Goal: Transaction & Acquisition: Purchase product/service

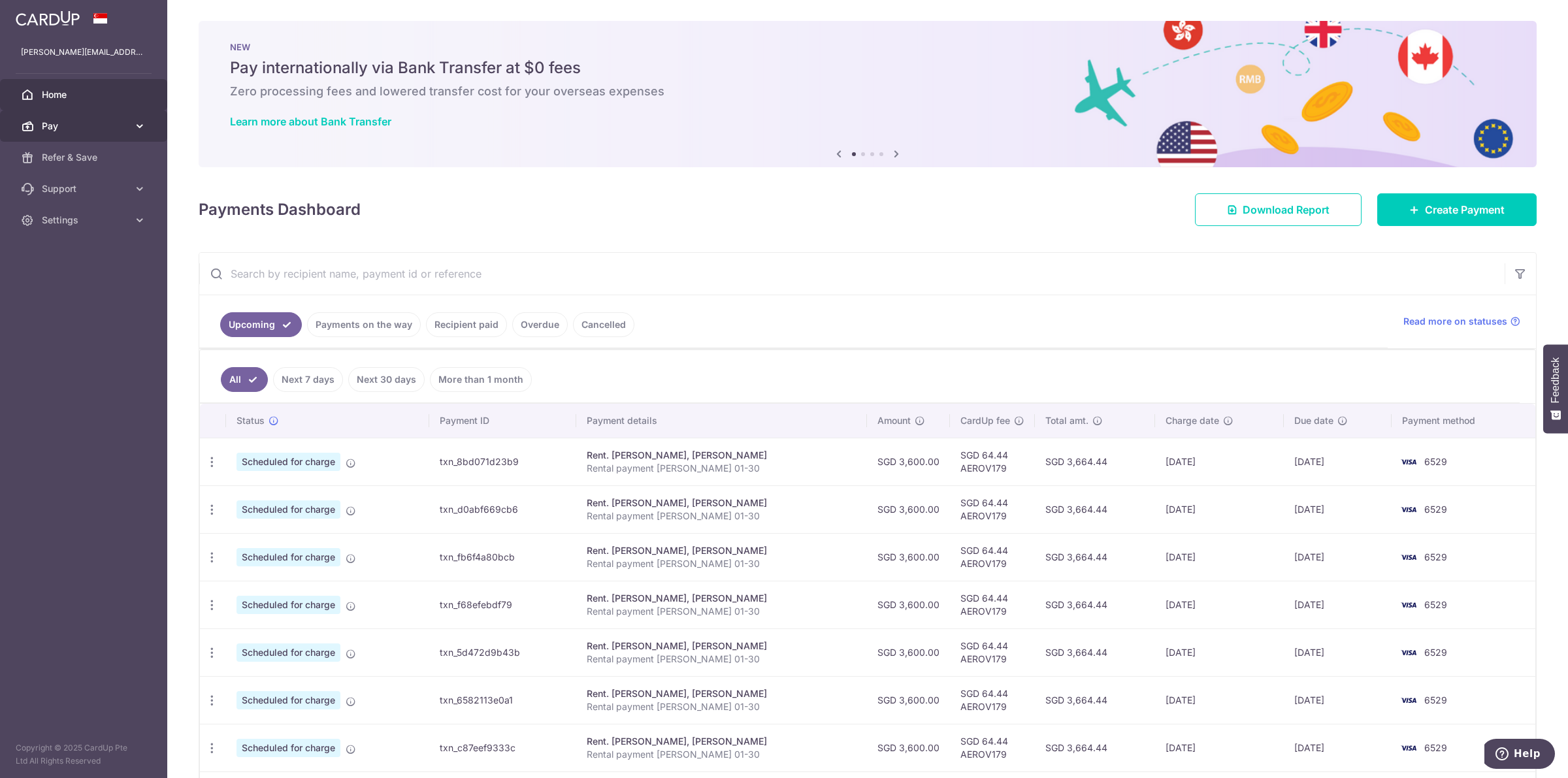
click at [87, 117] on link "Pay" at bounding box center [84, 126] width 168 height 32
click at [1445, 184] on div "× Pause Schedule Pause all future payments in this series Pause just this one p…" at bounding box center [868, 389] width 1401 height 778
click at [1445, 209] on span "Create Payment" at bounding box center [1465, 209] width 80 height 16
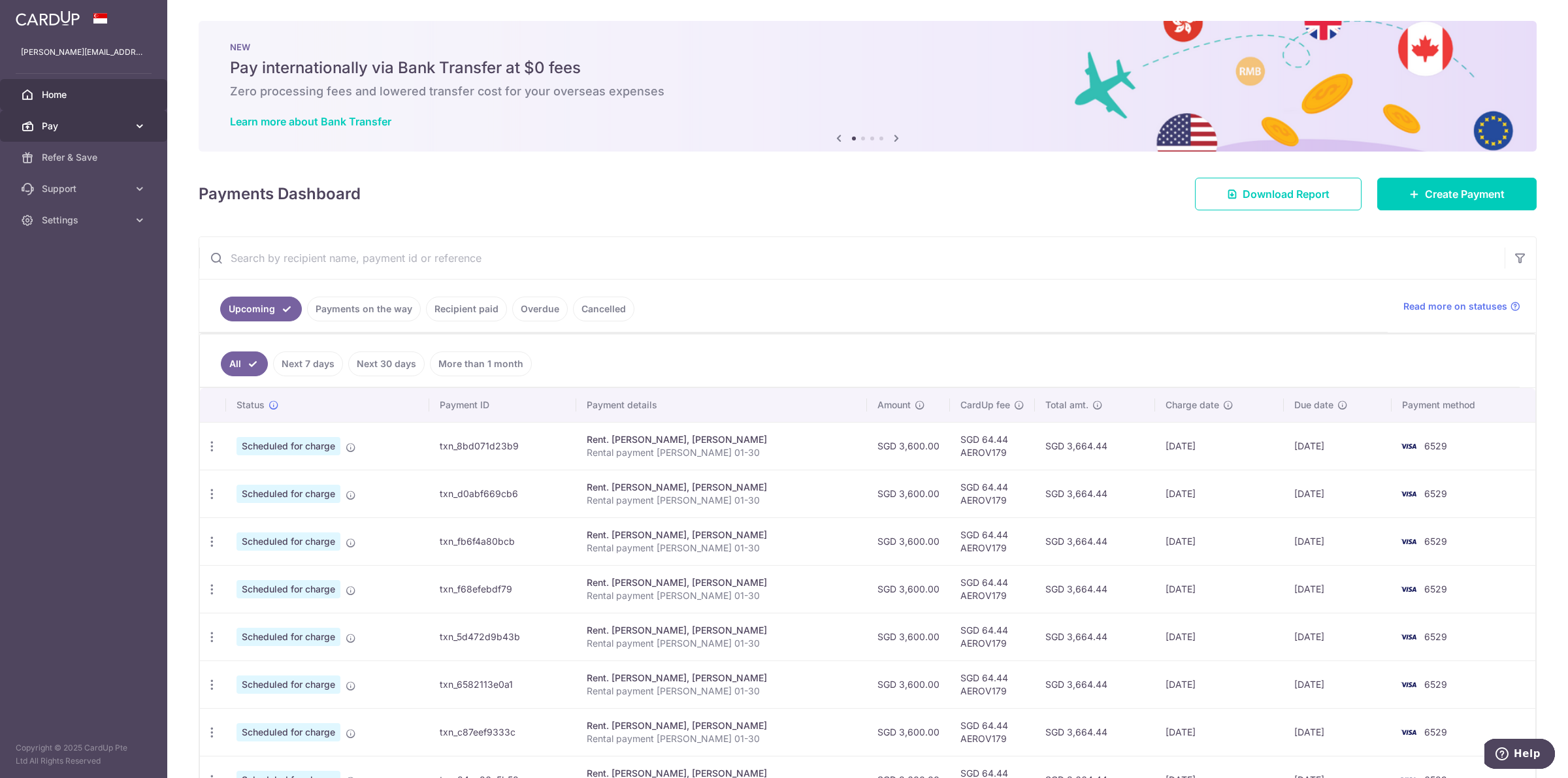
click at [131, 122] on link "Pay" at bounding box center [84, 126] width 168 height 32
click at [101, 187] on span "Recipients" at bounding box center [85, 188] width 87 height 13
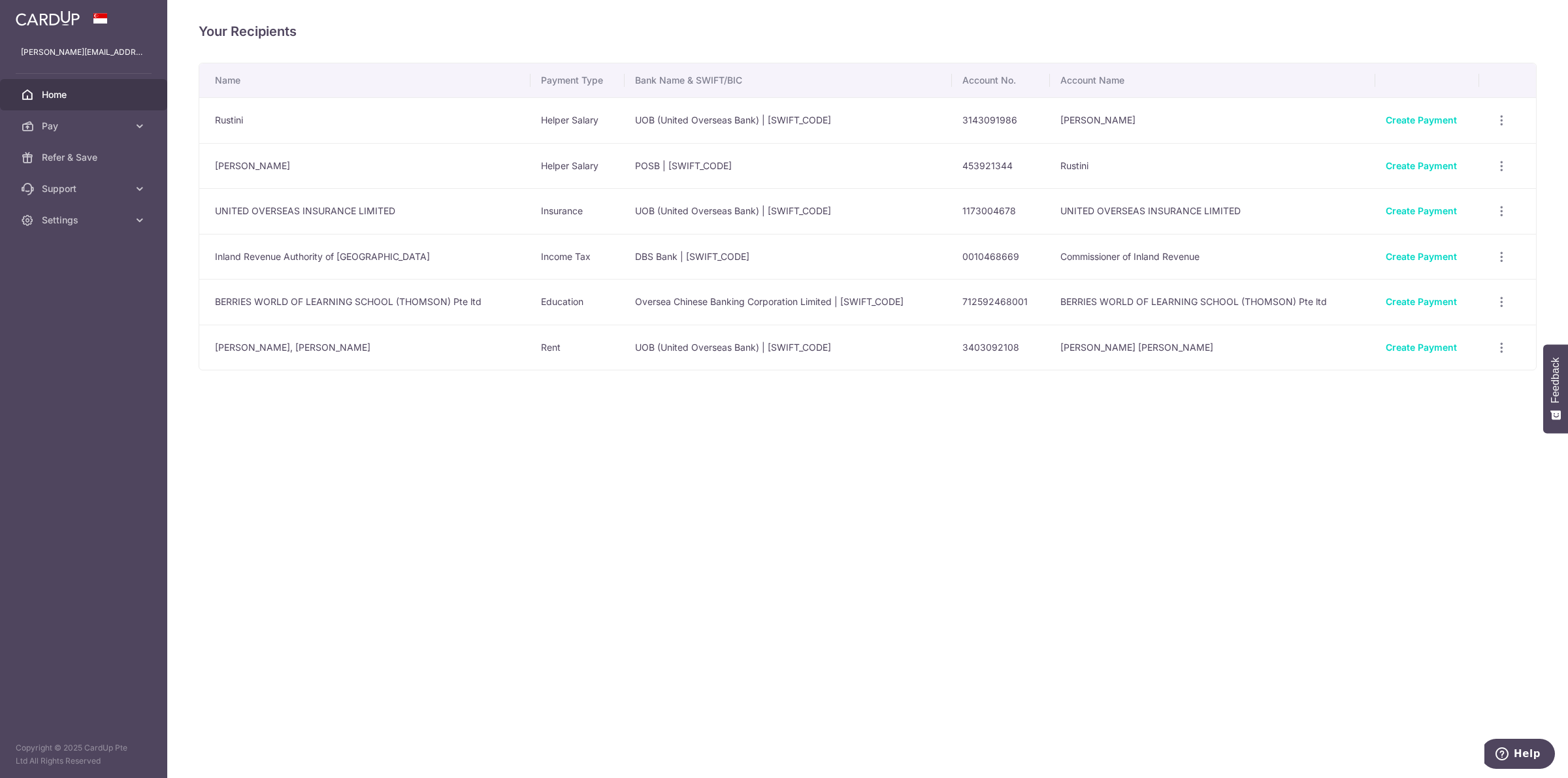
click at [72, 102] on link "Home" at bounding box center [84, 95] width 168 height 32
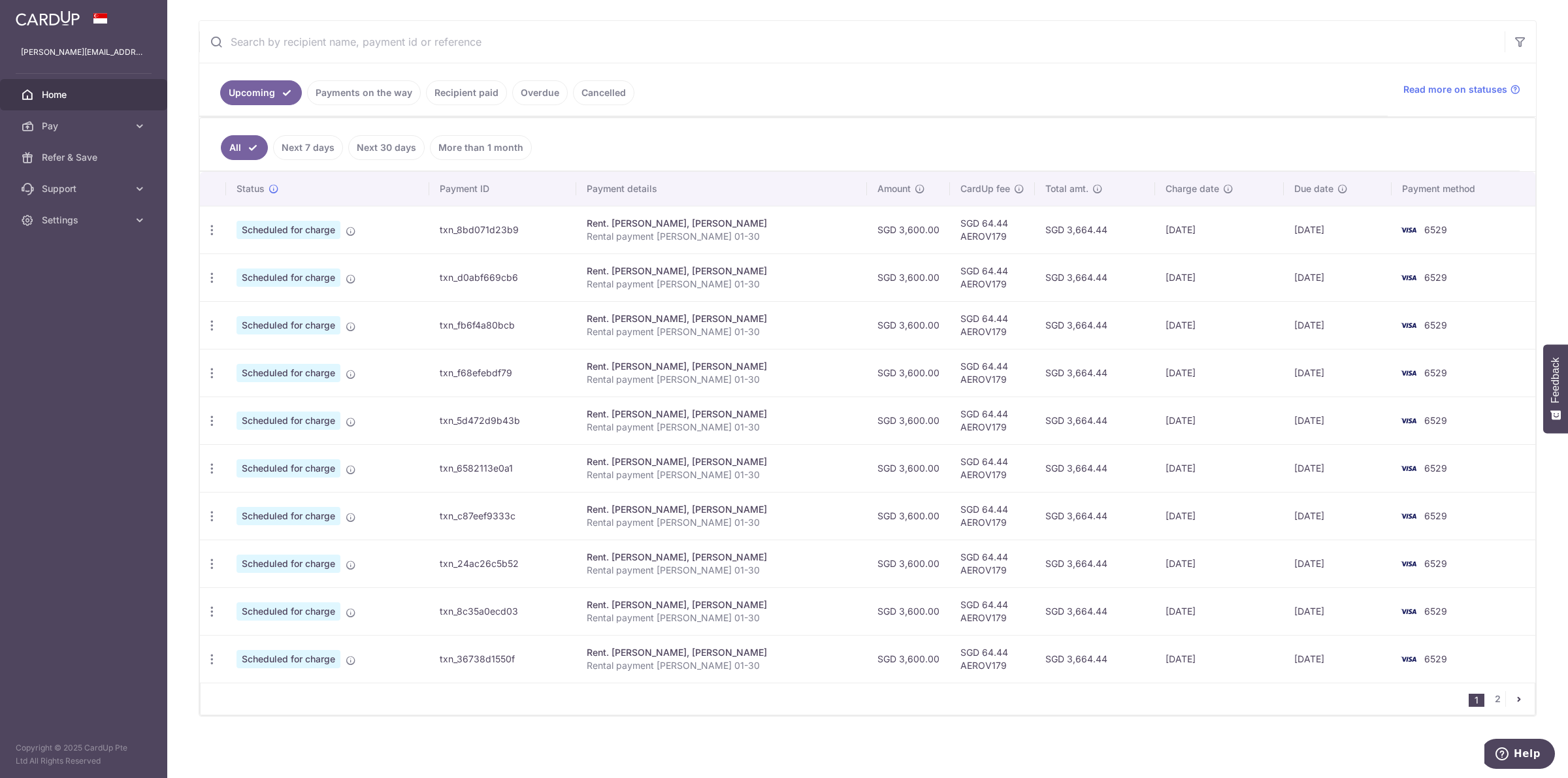
scroll to position [73, 0]
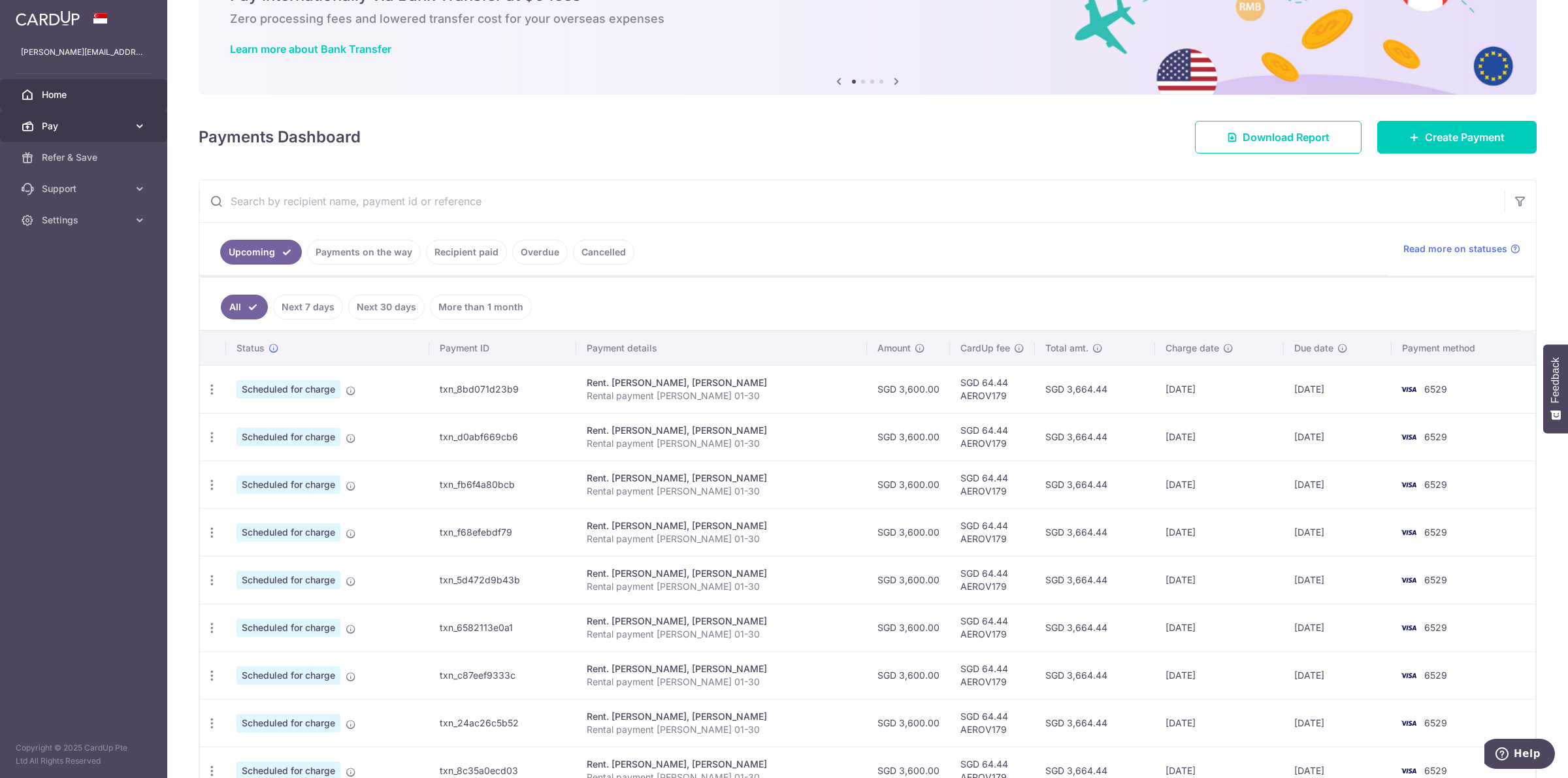
click at [91, 125] on span "Pay" at bounding box center [85, 126] width 87 height 13
click at [87, 155] on span "Payments" at bounding box center [85, 157] width 87 height 13
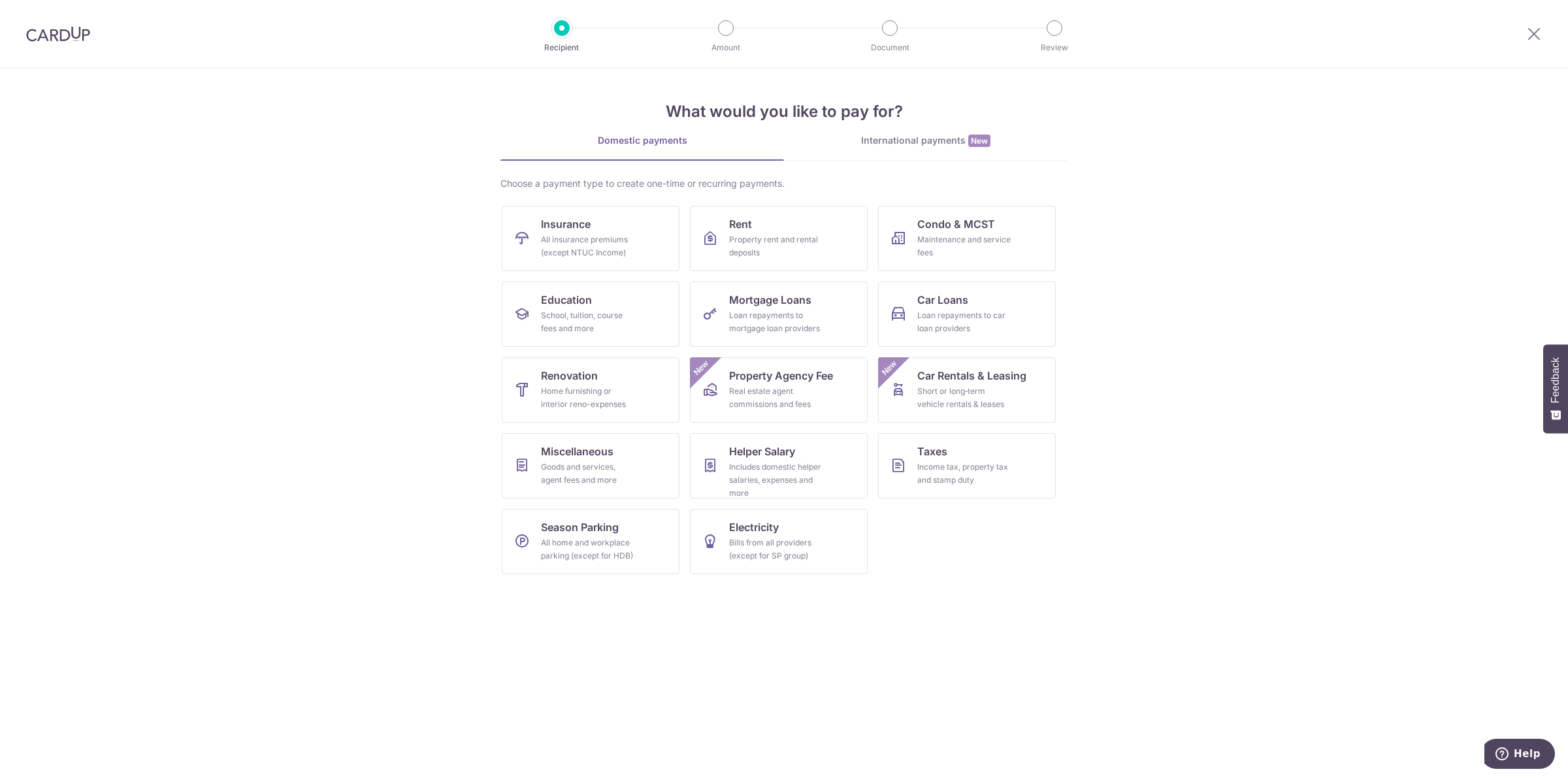
click at [710, 34] on li "Amount" at bounding box center [652, 27] width 164 height 16
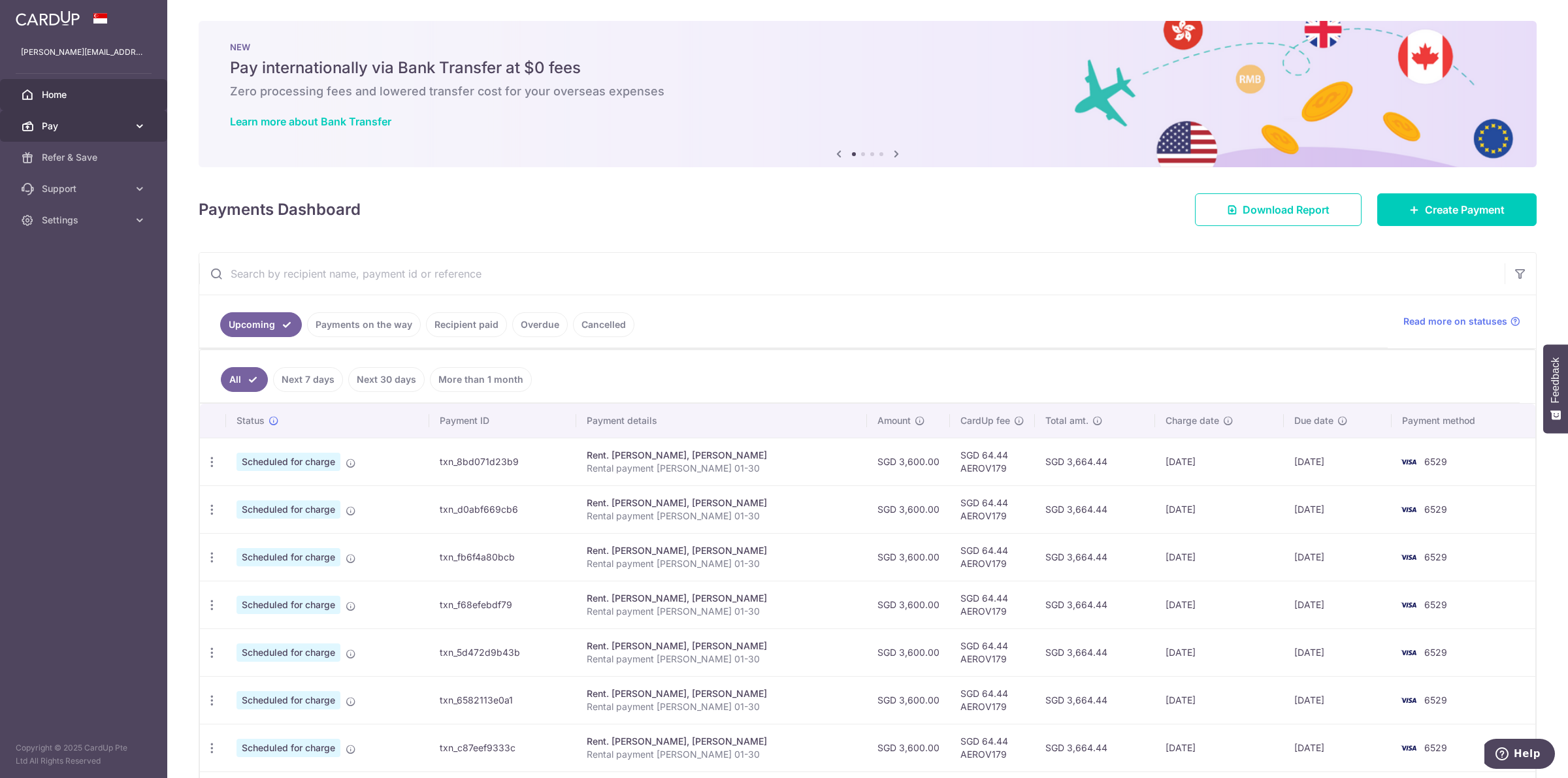
click at [126, 128] on span "Pay" at bounding box center [85, 126] width 87 height 13
click at [105, 182] on span "Recipients" at bounding box center [85, 188] width 87 height 13
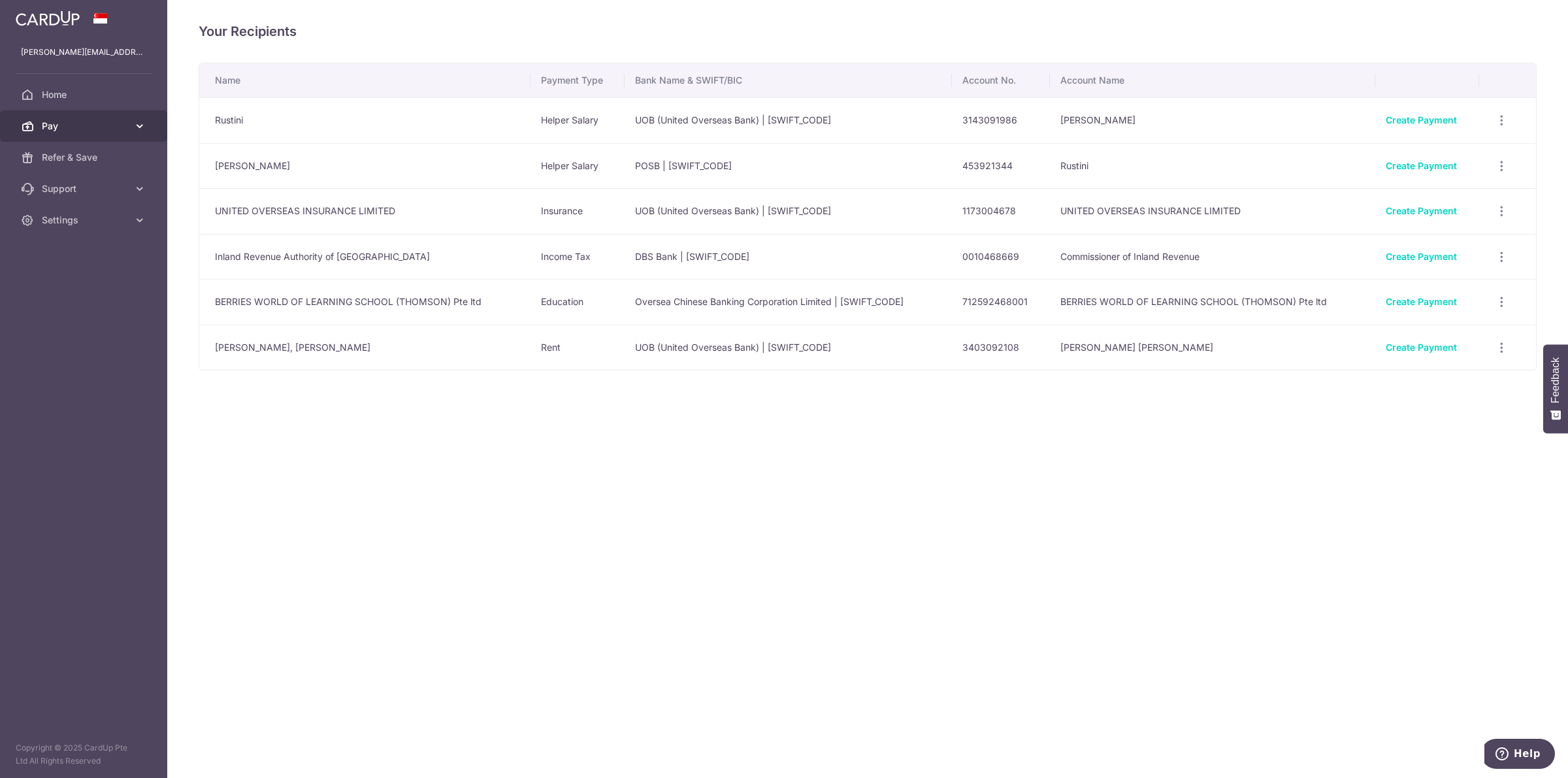
click at [113, 134] on link "Pay" at bounding box center [84, 126] width 168 height 32
click at [109, 148] on link "Payments" at bounding box center [84, 157] width 168 height 32
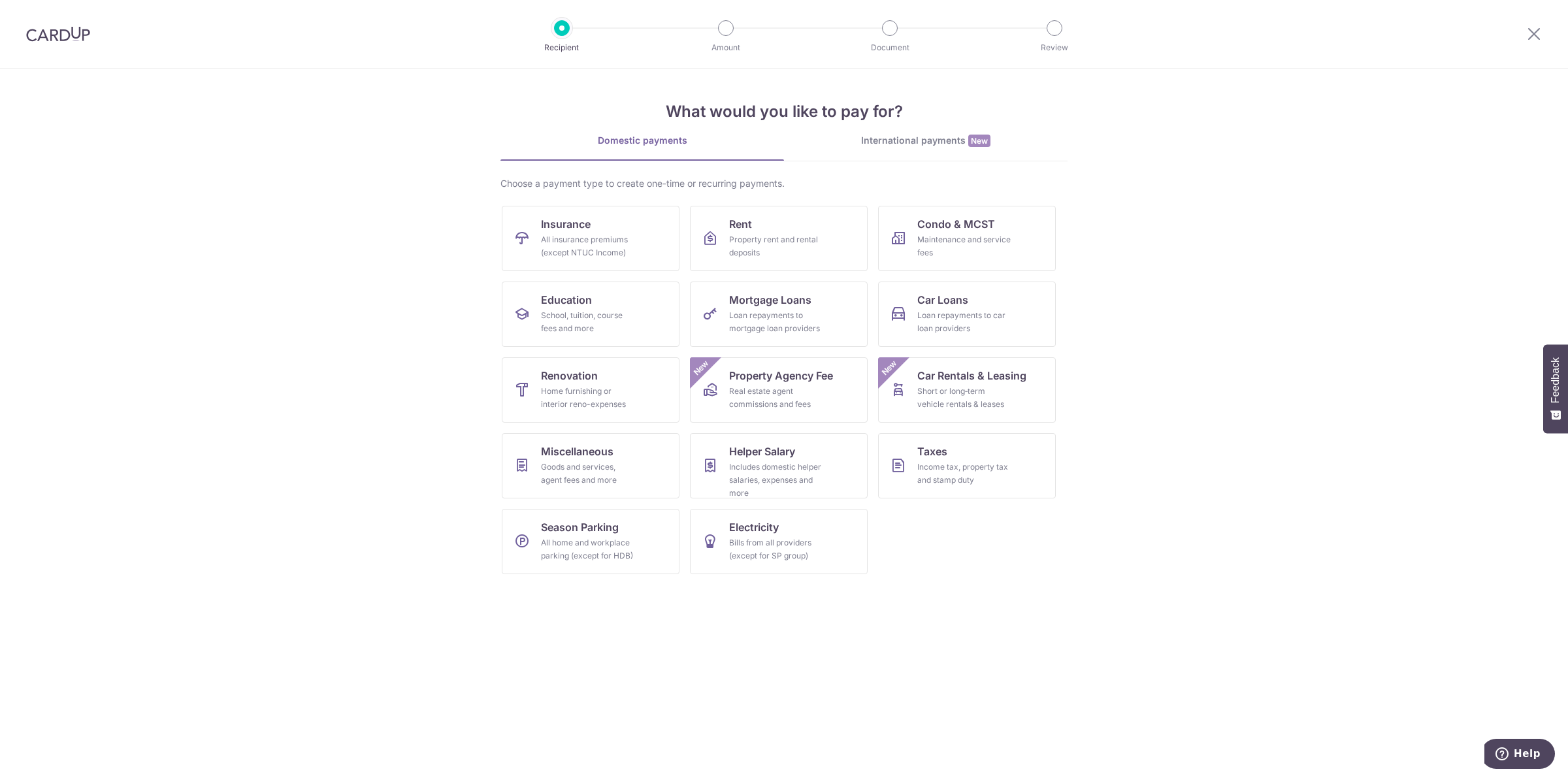
click at [904, 141] on div "International payments New" at bounding box center [926, 141] width 284 height 14
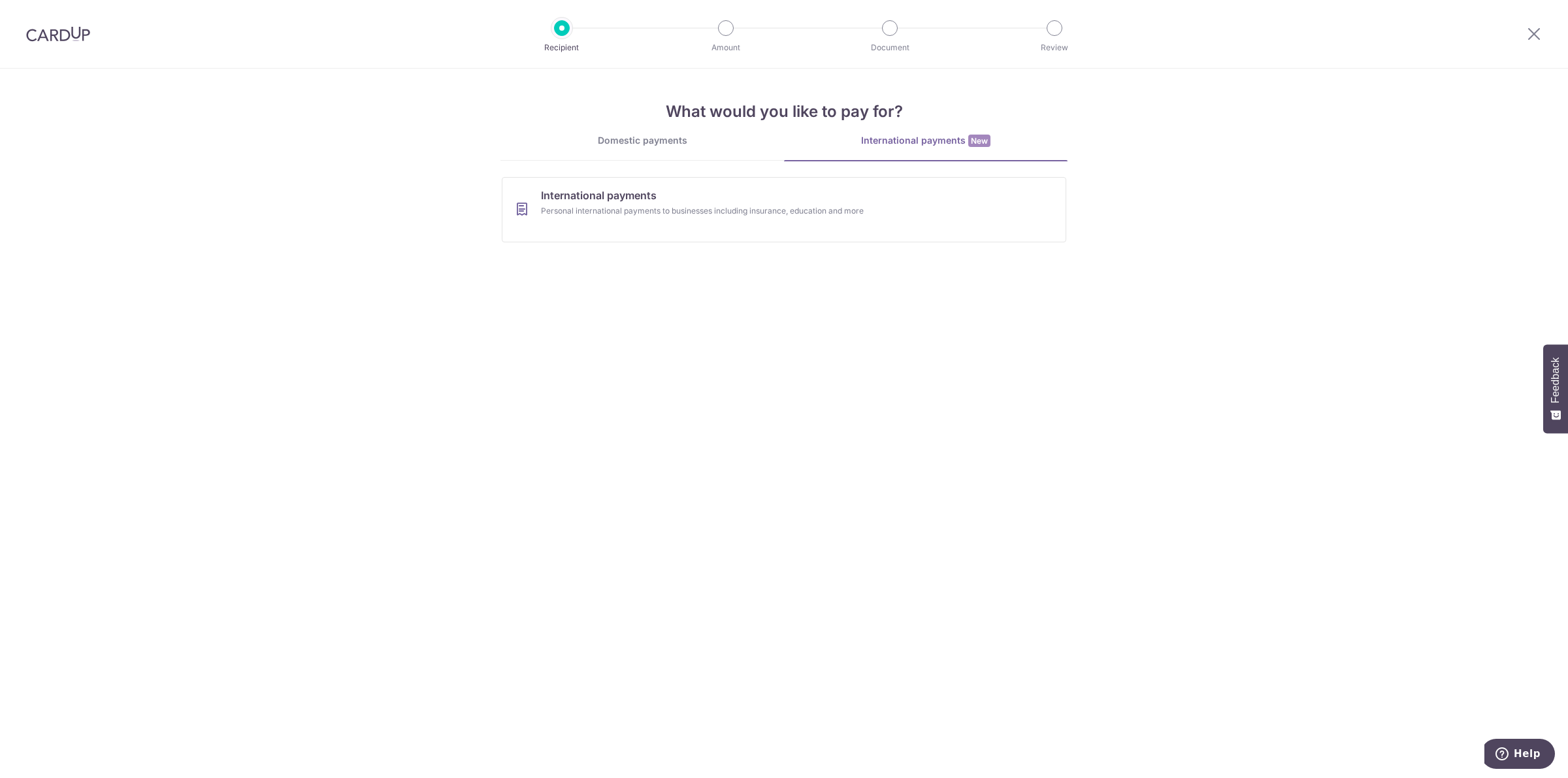
click at [663, 124] on div "What would you like to pay for? Domestic payments International payments New Ch…" at bounding box center [784, 161] width 567 height 184
click at [668, 146] on div "Domestic payments" at bounding box center [642, 140] width 284 height 13
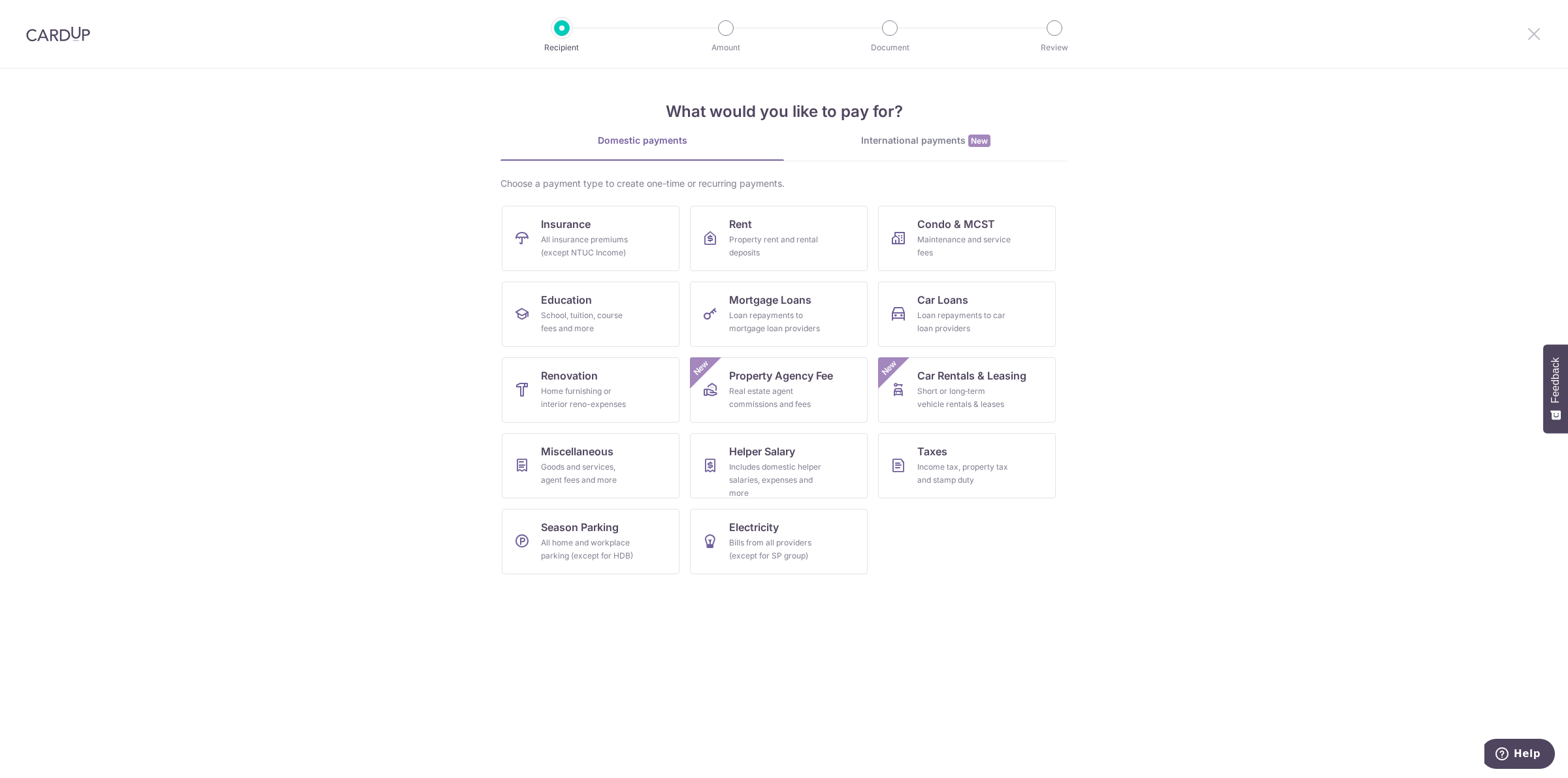
click at [1527, 36] on icon at bounding box center [1534, 34] width 16 height 16
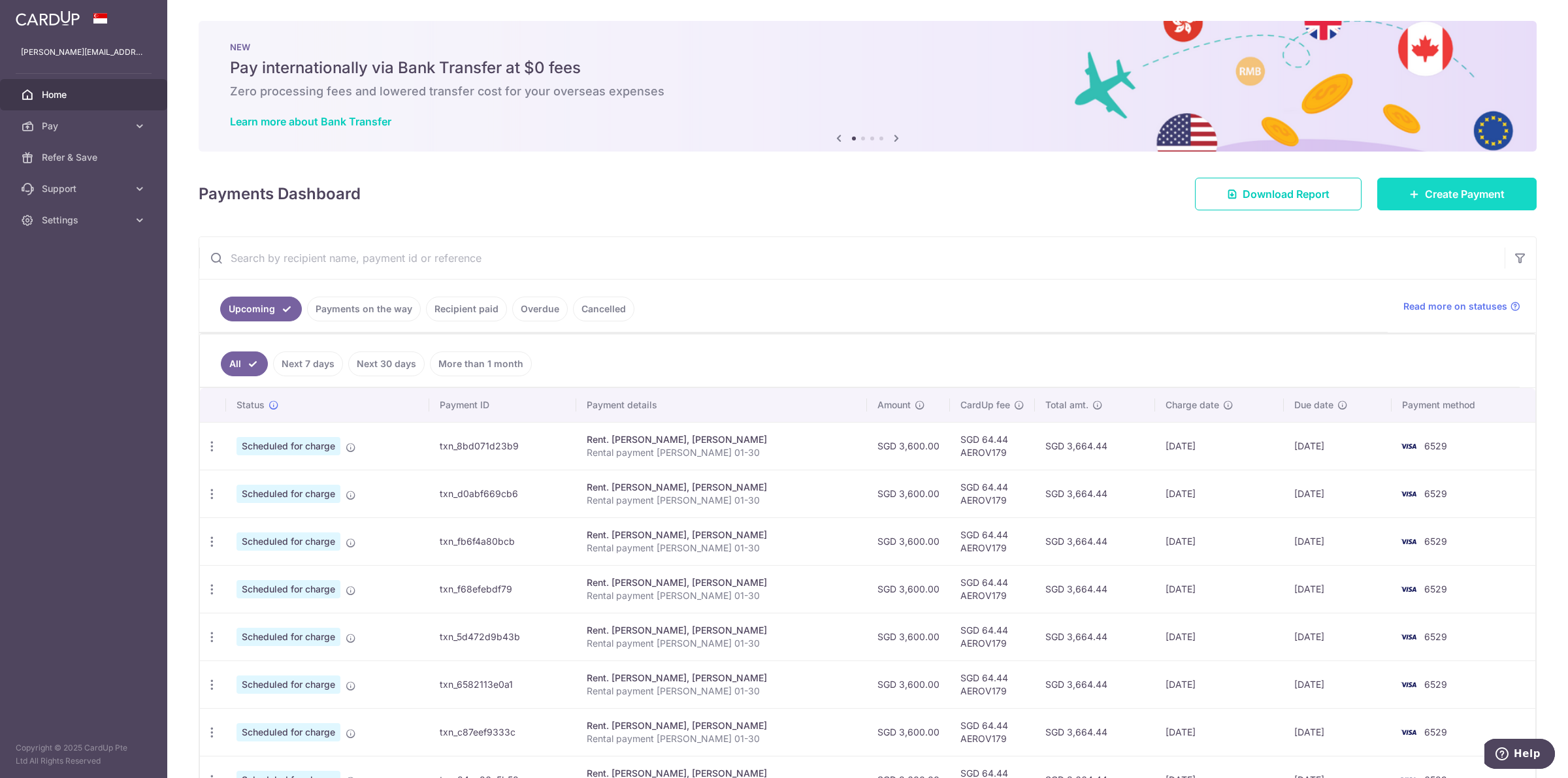
click at [1425, 193] on span "Create Payment" at bounding box center [1465, 194] width 80 height 16
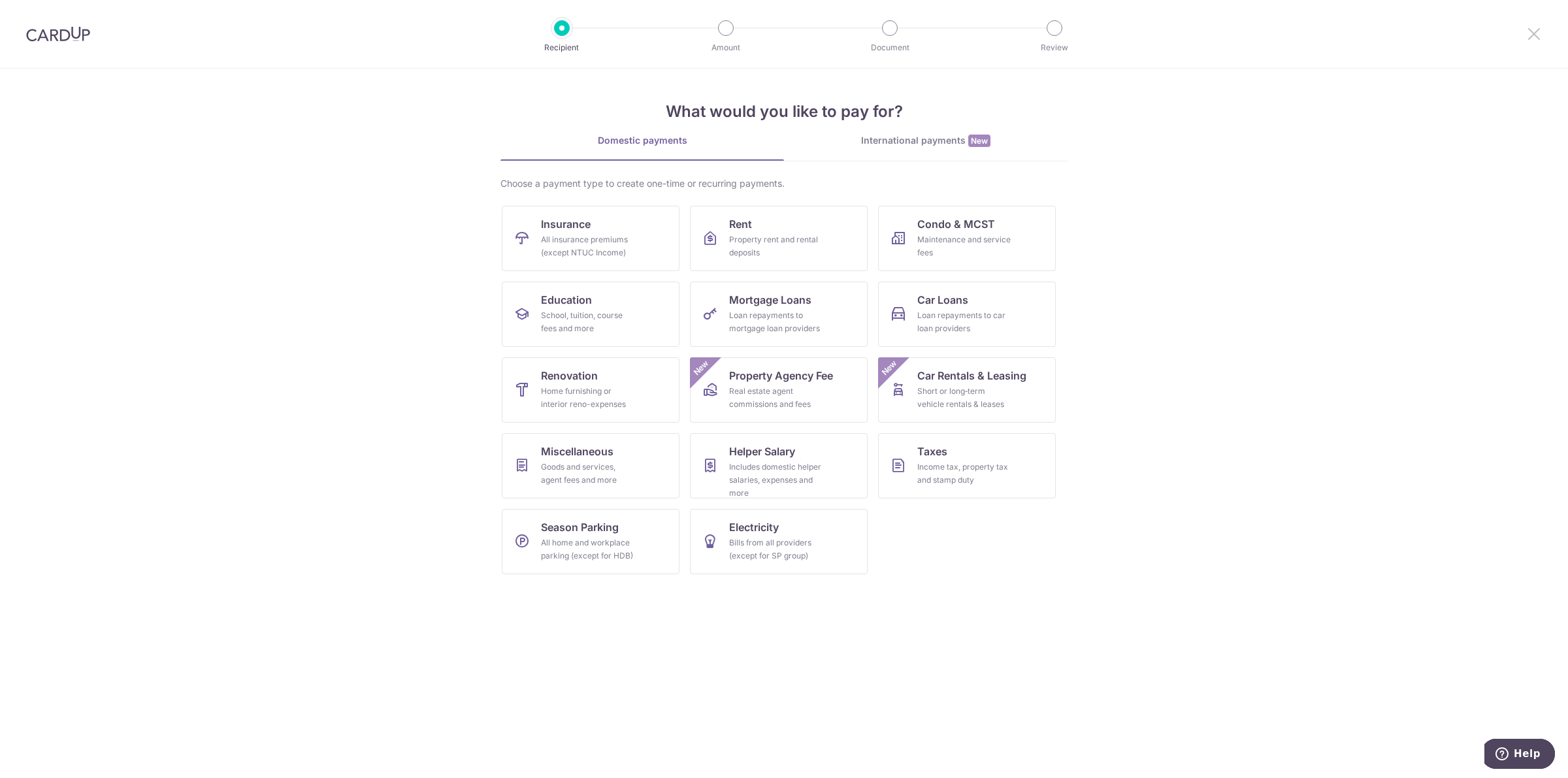
click at [1532, 33] on icon at bounding box center [1534, 34] width 16 height 16
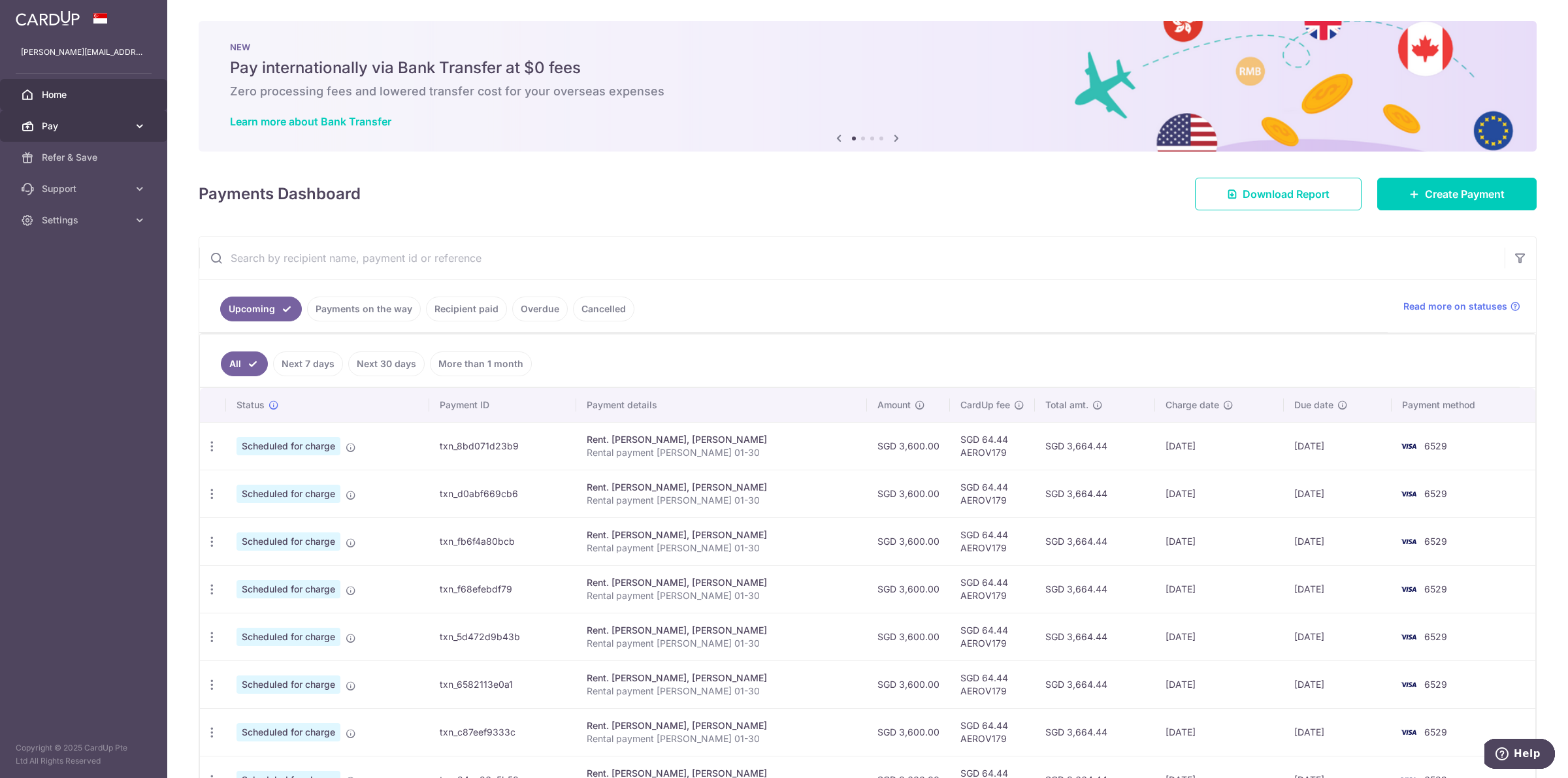
click at [142, 119] on icon at bounding box center [139, 126] width 13 height 13
click at [102, 221] on span "Cards" at bounding box center [85, 220] width 87 height 13
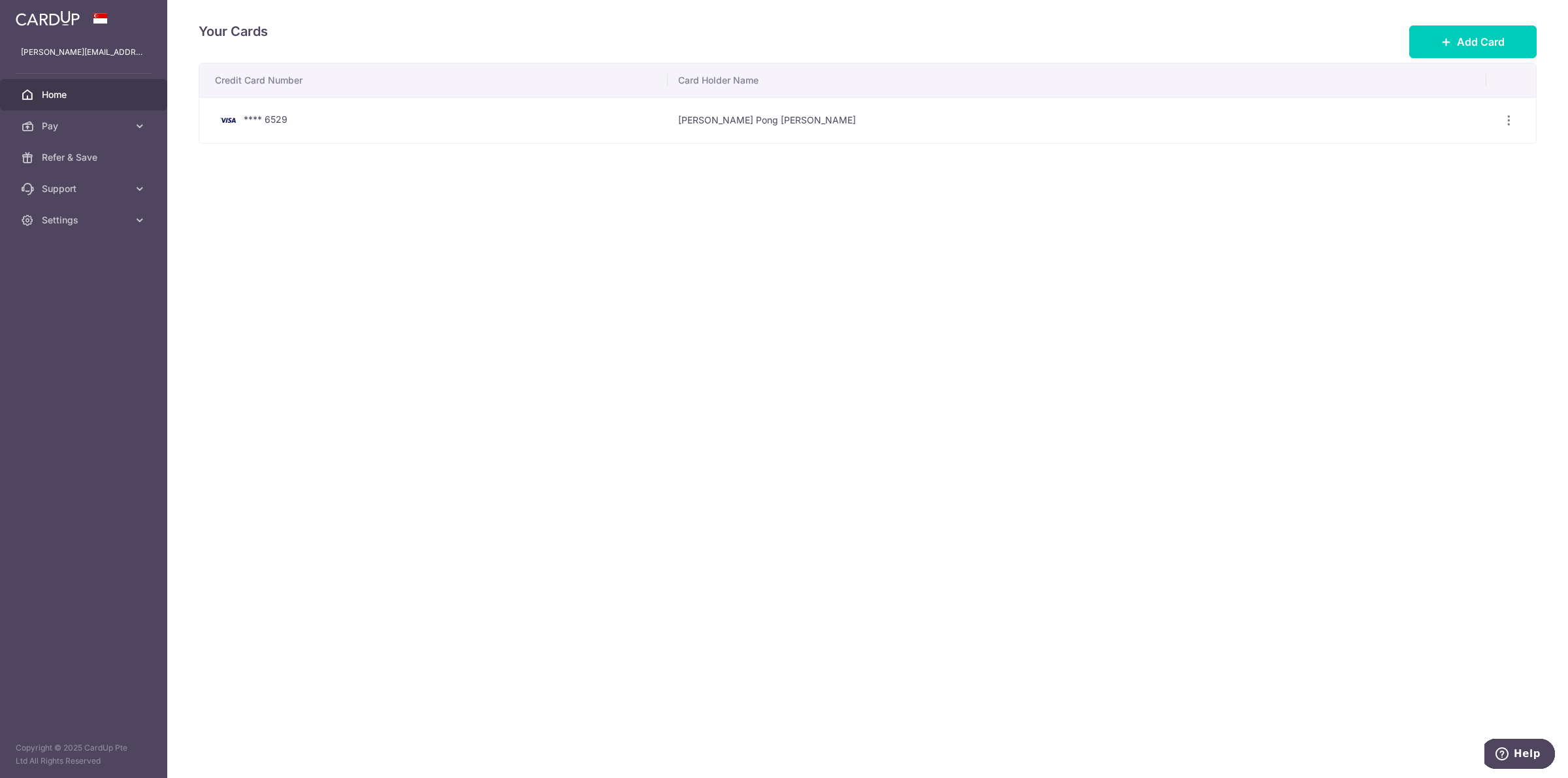
click at [83, 106] on link "Home" at bounding box center [84, 95] width 168 height 32
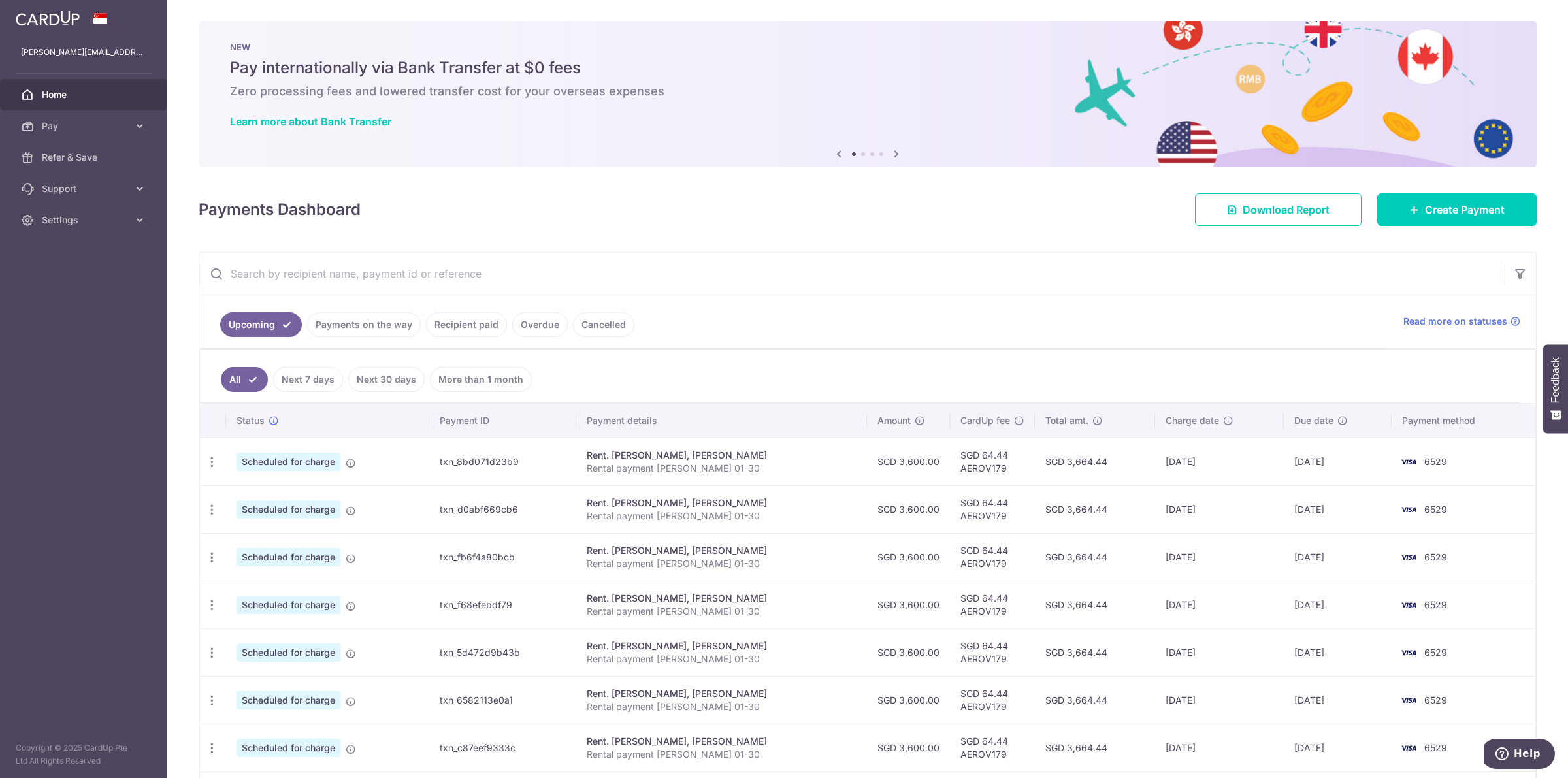
click at [344, 330] on link "Payments on the way" at bounding box center [364, 325] width 114 height 25
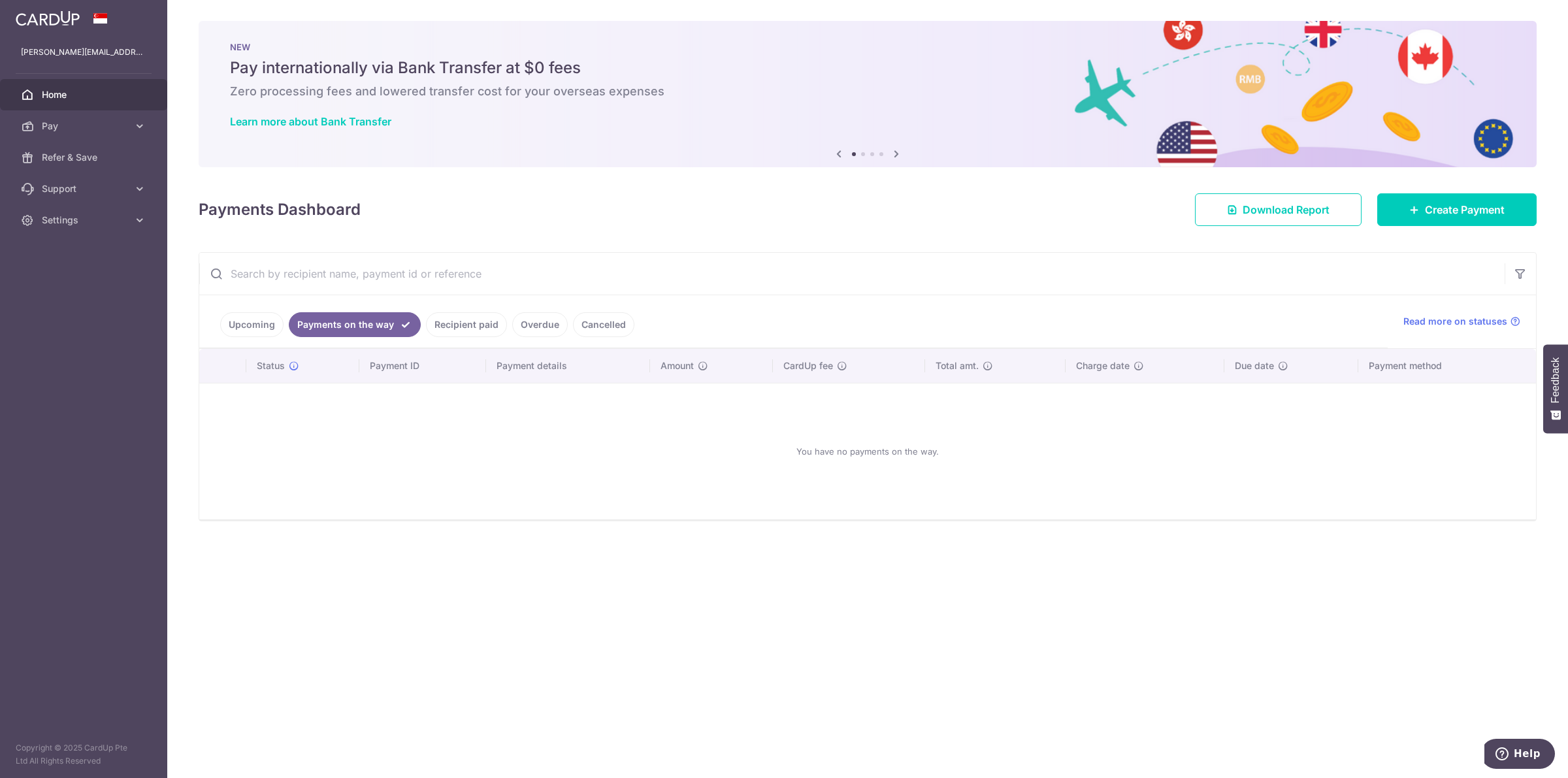
click at [489, 330] on link "Recipient paid" at bounding box center [466, 325] width 81 height 25
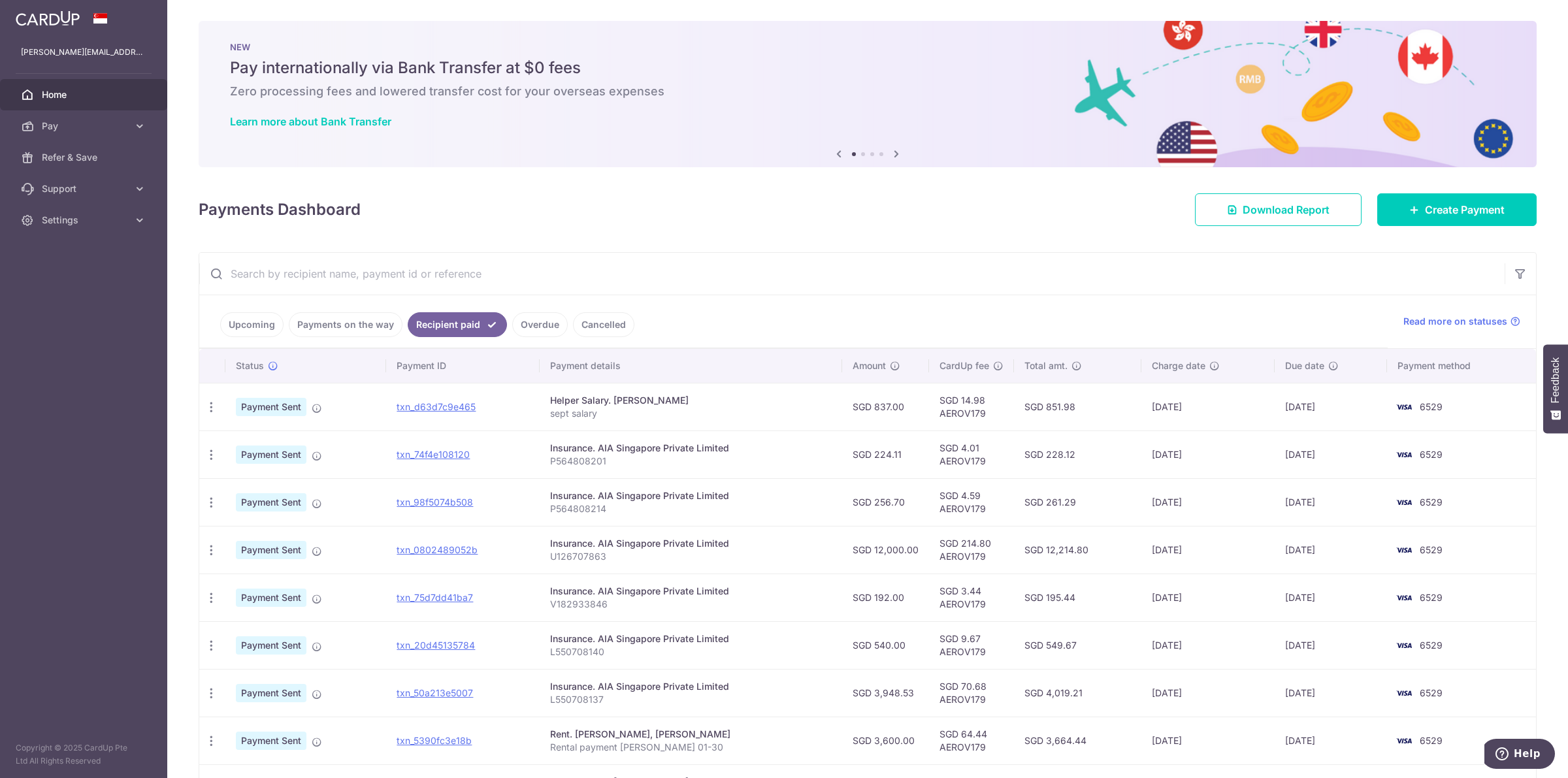
click at [538, 327] on link "Overdue" at bounding box center [540, 325] width 56 height 25
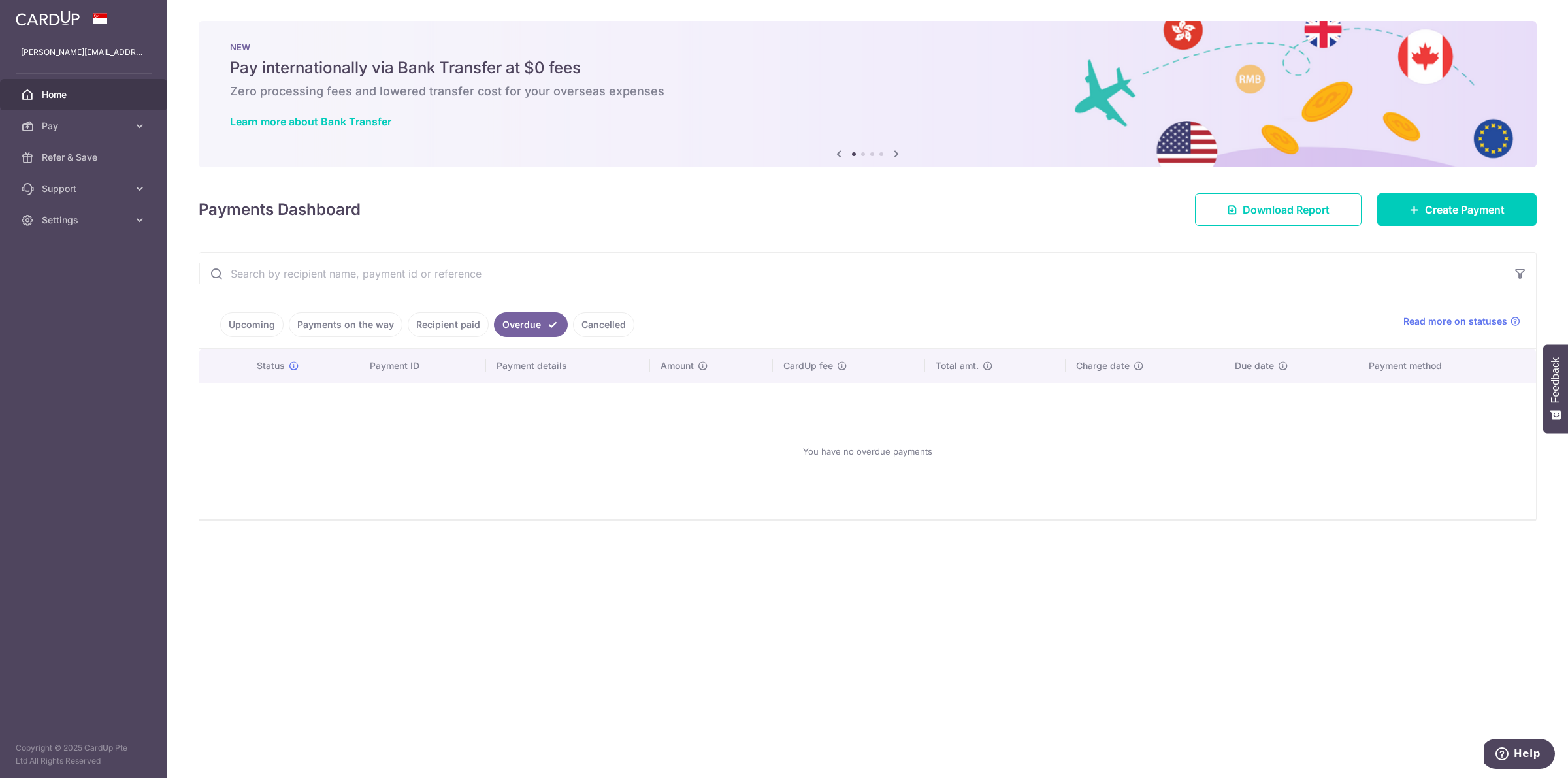
click at [586, 328] on link "Cancelled" at bounding box center [603, 325] width 61 height 25
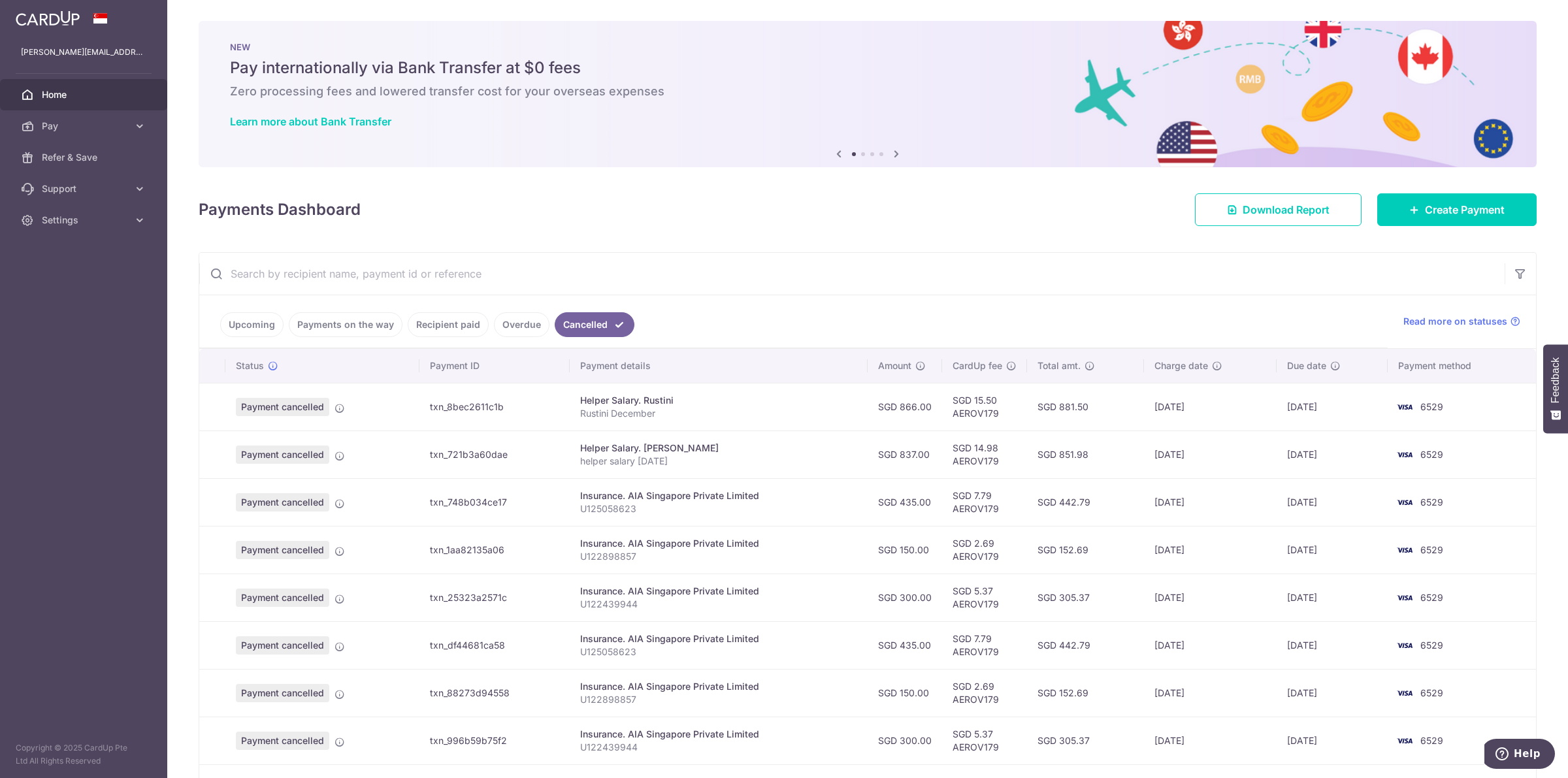
click at [260, 320] on link "Upcoming" at bounding box center [252, 325] width 63 height 25
